Goal: Entertainment & Leisure: Consume media (video, audio)

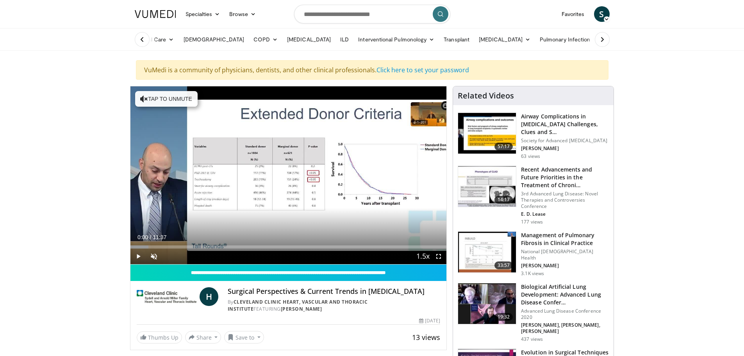
click at [135, 255] on span "Video Player" at bounding box center [138, 256] width 16 height 16
click at [151, 255] on span "Video Player" at bounding box center [154, 256] width 16 height 16
drag, startPoint x: 186, startPoint y: 255, endPoint x: 209, endPoint y: 255, distance: 22.6
click at [209, 255] on div "Current Time 0:05 / Duration 11:37 Pause Skip Backward Skip Forward Mute 100% L…" at bounding box center [288, 256] width 316 height 16
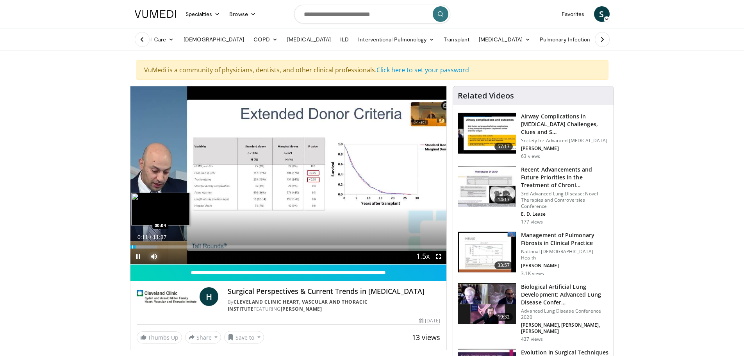
click at [132, 245] on div "Progress Bar" at bounding box center [132, 246] width 1 height 3
drag, startPoint x: 132, startPoint y: 246, endPoint x: 128, endPoint y: 248, distance: 4.2
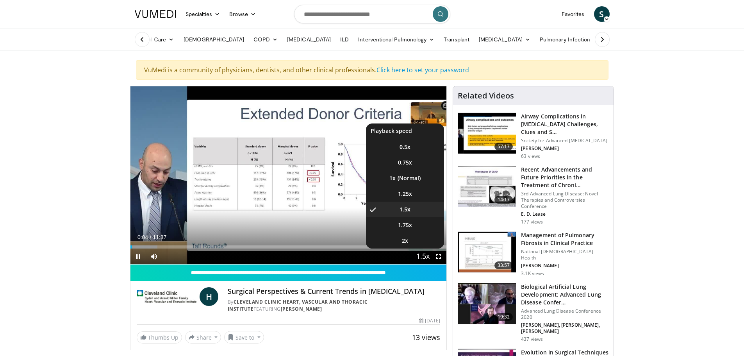
click at [365, 258] on span "Video Player" at bounding box center [422, 257] width 11 height 16
click at [365, 196] on span "1.25x" at bounding box center [405, 194] width 14 height 8
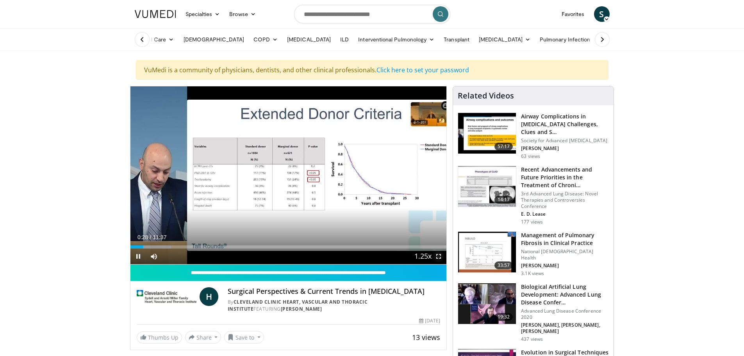
click at [365, 256] on span "Video Player" at bounding box center [438, 256] width 16 height 16
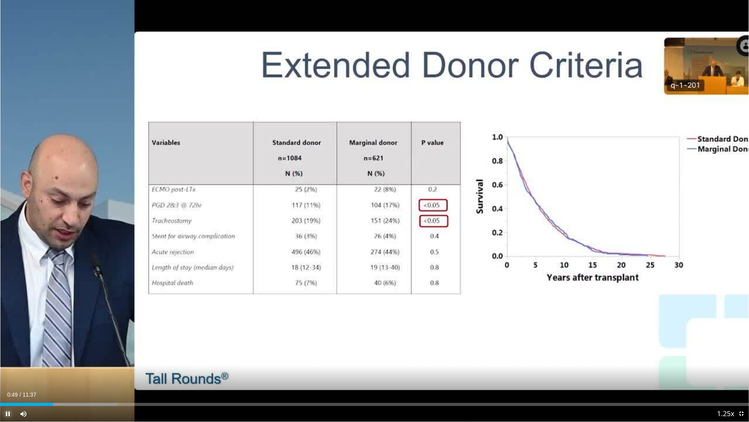
click at [9, 344] on span "Video Player" at bounding box center [8, 414] width 16 height 16
